Goal: Task Accomplishment & Management: Manage account settings

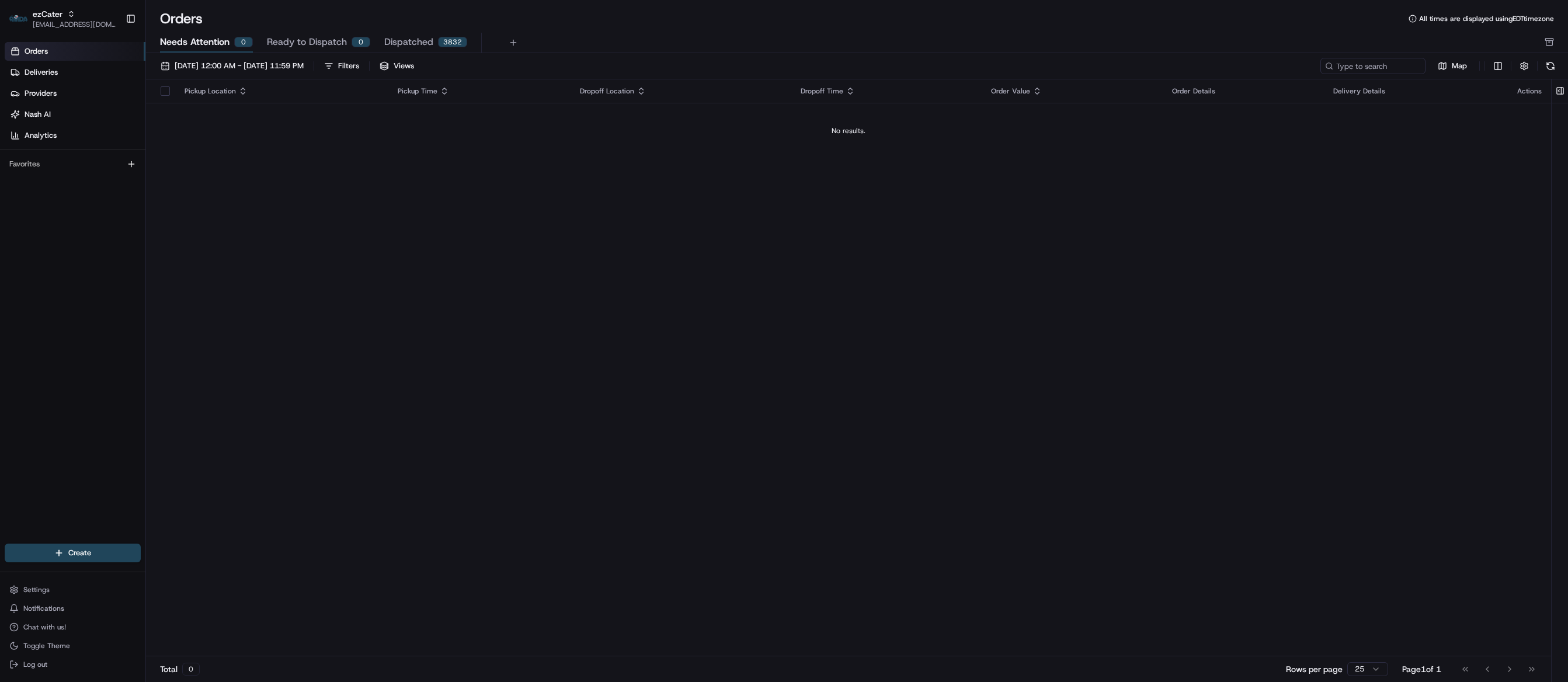
click at [291, 38] on span "Ready to Dispatch" at bounding box center [306, 42] width 80 height 14
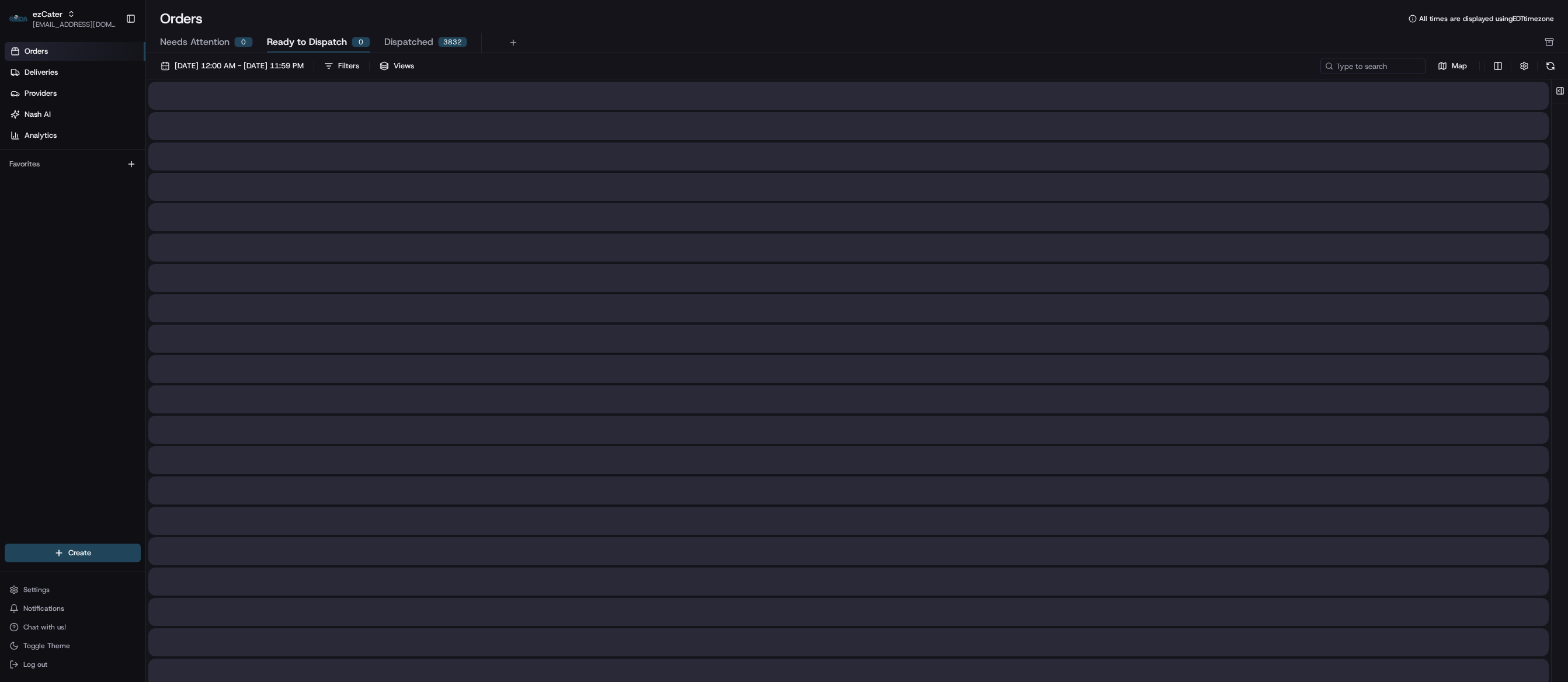
click at [200, 47] on span "Needs Attention" at bounding box center [195, 42] width 70 height 14
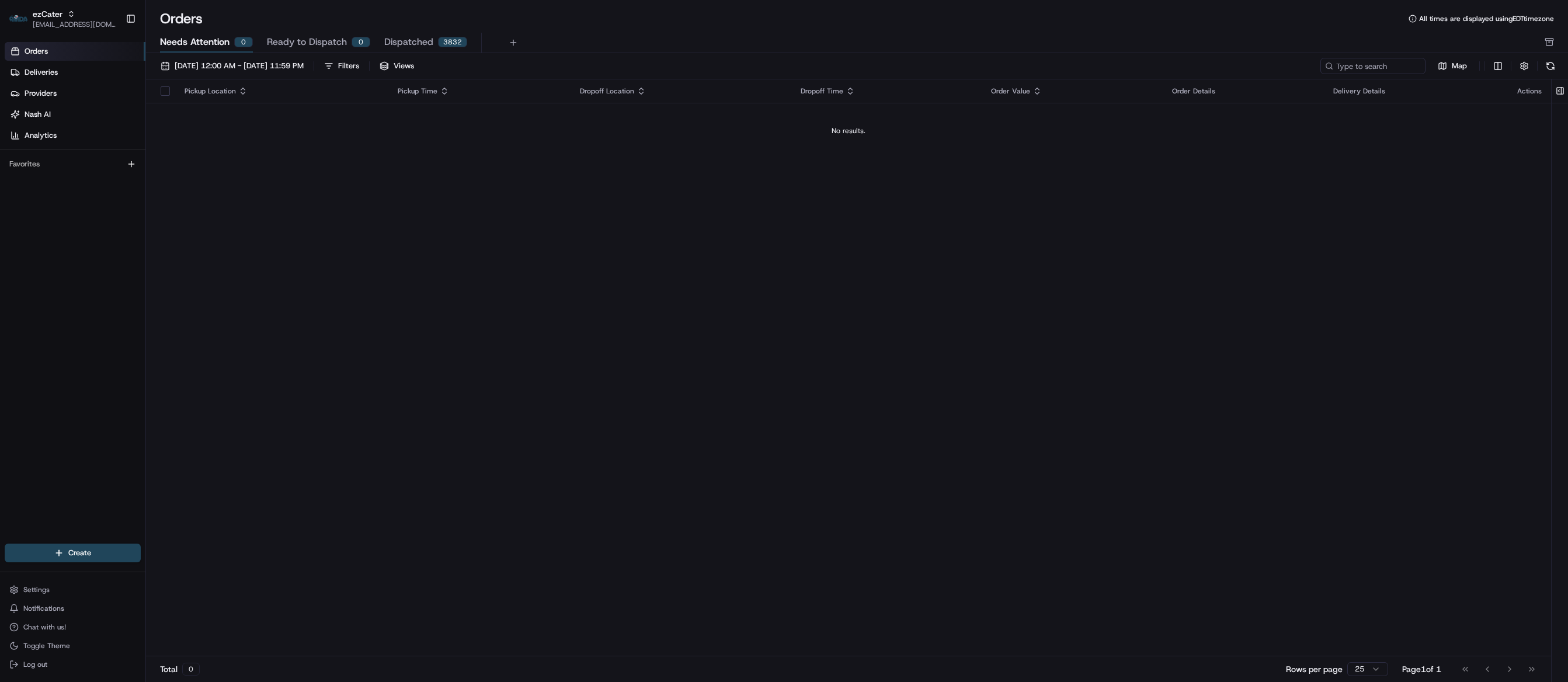
click at [205, 46] on span "Needs Attention" at bounding box center [195, 42] width 70 height 14
click at [224, 61] on span "[DATE] 12:00 AM - [DATE] 11:59 PM" at bounding box center [239, 66] width 129 height 11
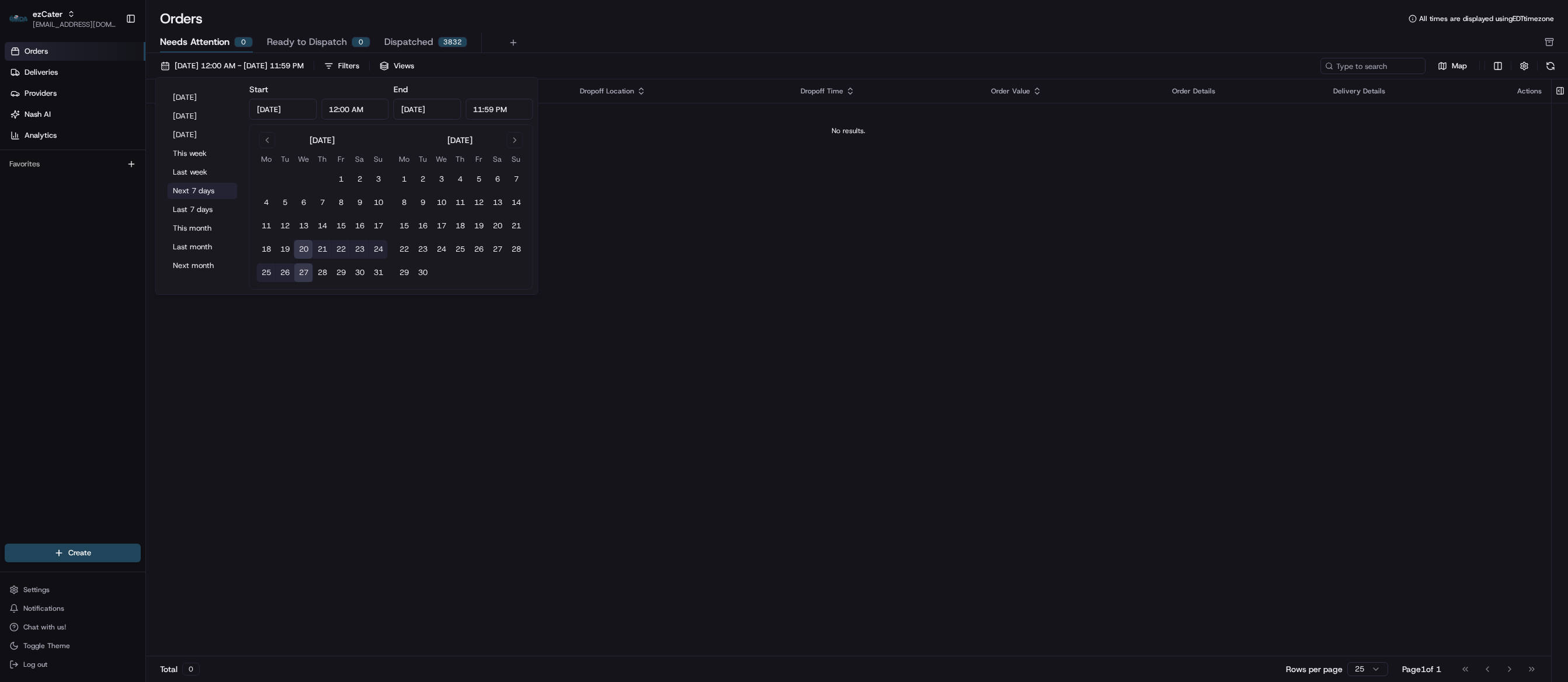
click at [188, 196] on button "Next 7 days" at bounding box center [203, 191] width 70 height 16
click at [812, 345] on div "Pickup Location Pickup Time Dropoff Location Dropoff Time Order Value Order Det…" at bounding box center [849, 368] width 1405 height 577
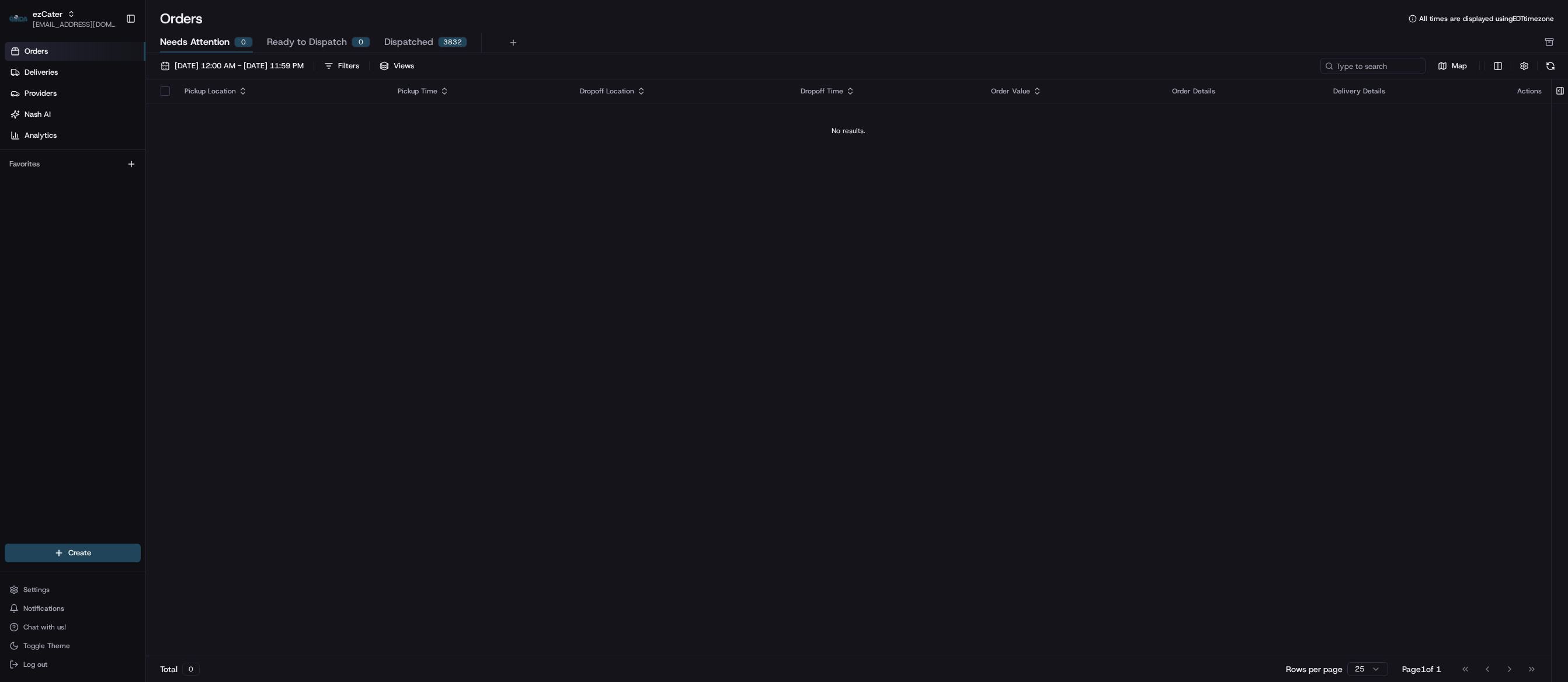
click at [46, 233] on div "Orders Deliveries Providers Nash AI Analytics Favorites" at bounding box center [73, 294] width 146 height 513
